Goal: Check status: Check status

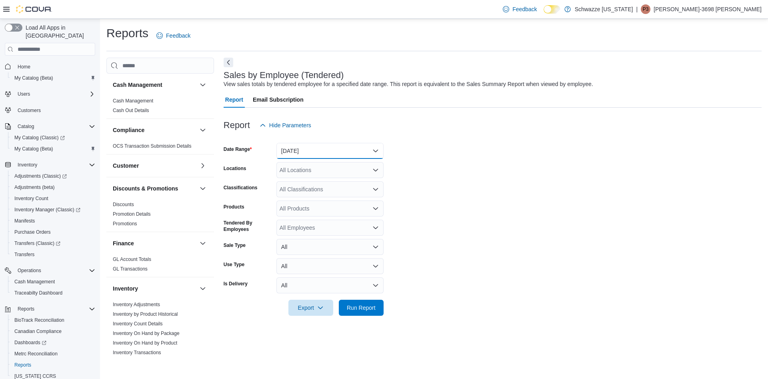
click at [344, 157] on button "[DATE]" at bounding box center [329, 151] width 107 height 16
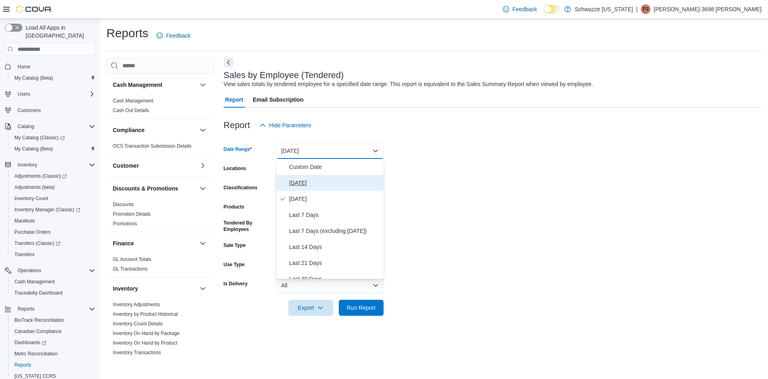
click at [327, 188] on button "[DATE]" at bounding box center [329, 183] width 107 height 16
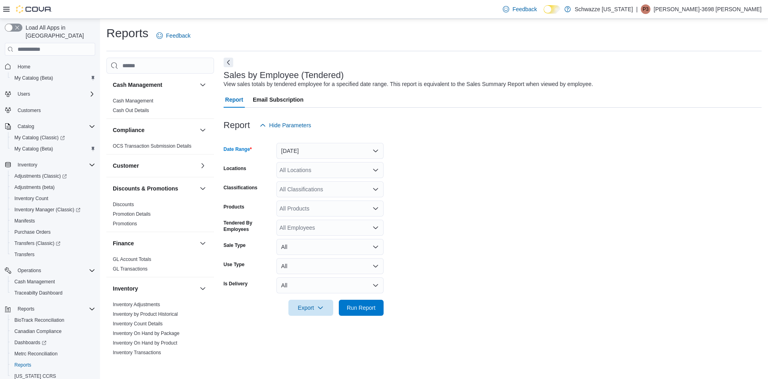
click at [346, 172] on div "All Locations" at bounding box center [329, 170] width 107 height 16
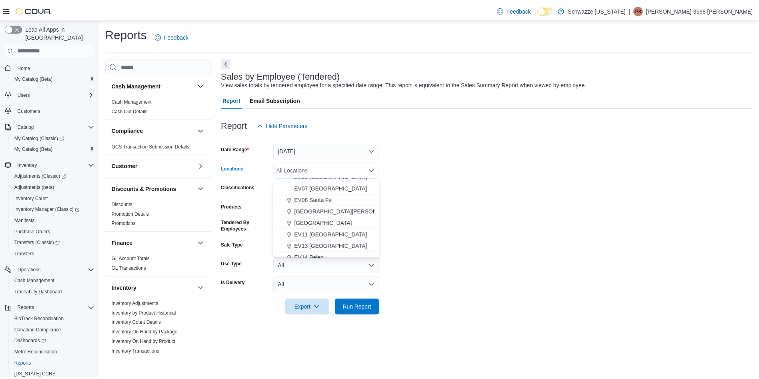
scroll to position [104, 0]
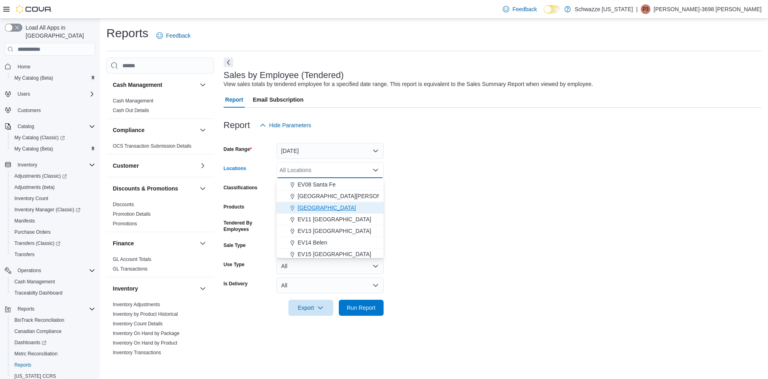
click at [343, 209] on span "[GEOGRAPHIC_DATA]" at bounding box center [327, 208] width 58 height 8
click at [363, 314] on span "Run Report" at bounding box center [361, 307] width 35 height 16
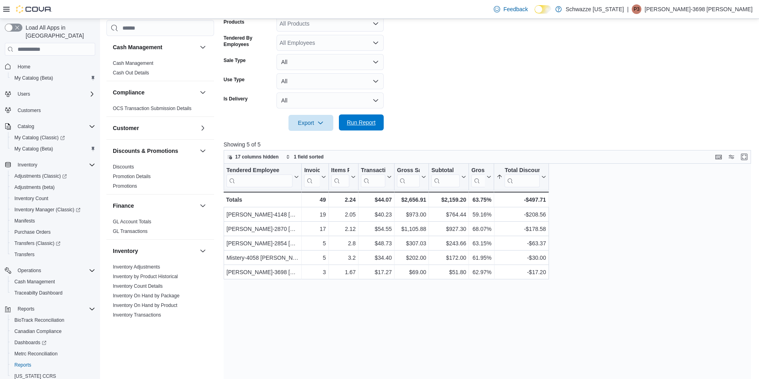
scroll to position [213, 0]
